Goal: Information Seeking & Learning: Find specific page/section

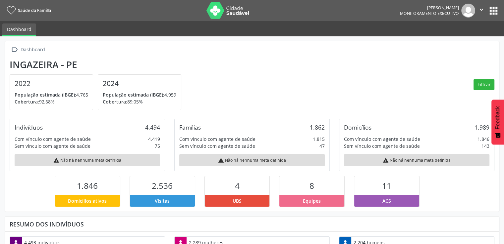
click at [491, 12] on button "apps" at bounding box center [493, 11] width 12 height 12
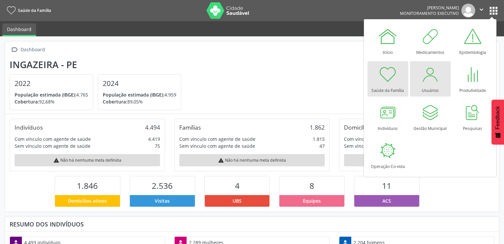
click at [426, 86] on div "Usuários" at bounding box center [430, 88] width 17 height 9
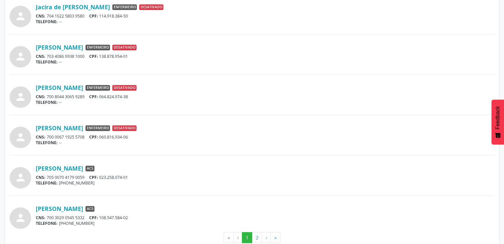
scroll to position [516, 0]
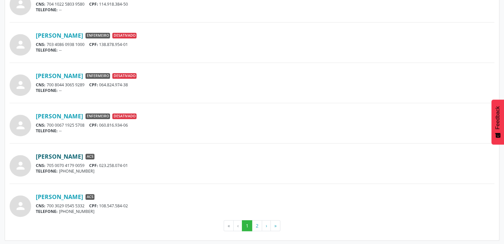
click at [71, 153] on link "[PERSON_NAME]" at bounding box center [59, 156] width 47 height 7
click at [257, 222] on button "2" at bounding box center [257, 226] width 10 height 11
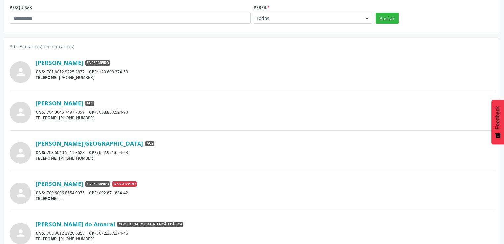
scroll to position [99, 0]
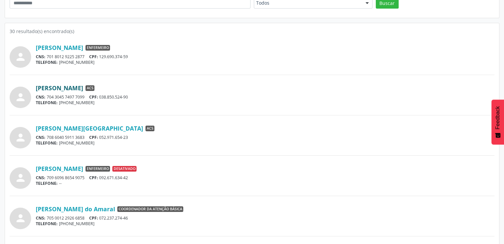
click at [83, 88] on link "[PERSON_NAME]" at bounding box center [59, 87] width 47 height 7
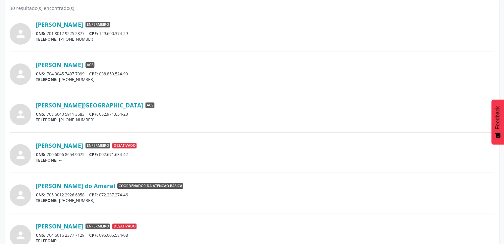
scroll to position [166, 0]
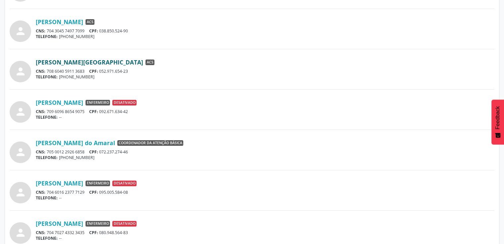
click at [87, 63] on link "Maria Rosivania Araujo de Lima" at bounding box center [89, 62] width 107 height 7
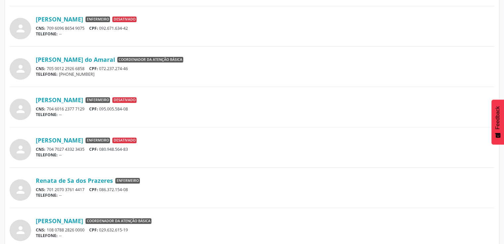
scroll to position [265, 0]
